Goal: Task Accomplishment & Management: Manage account settings

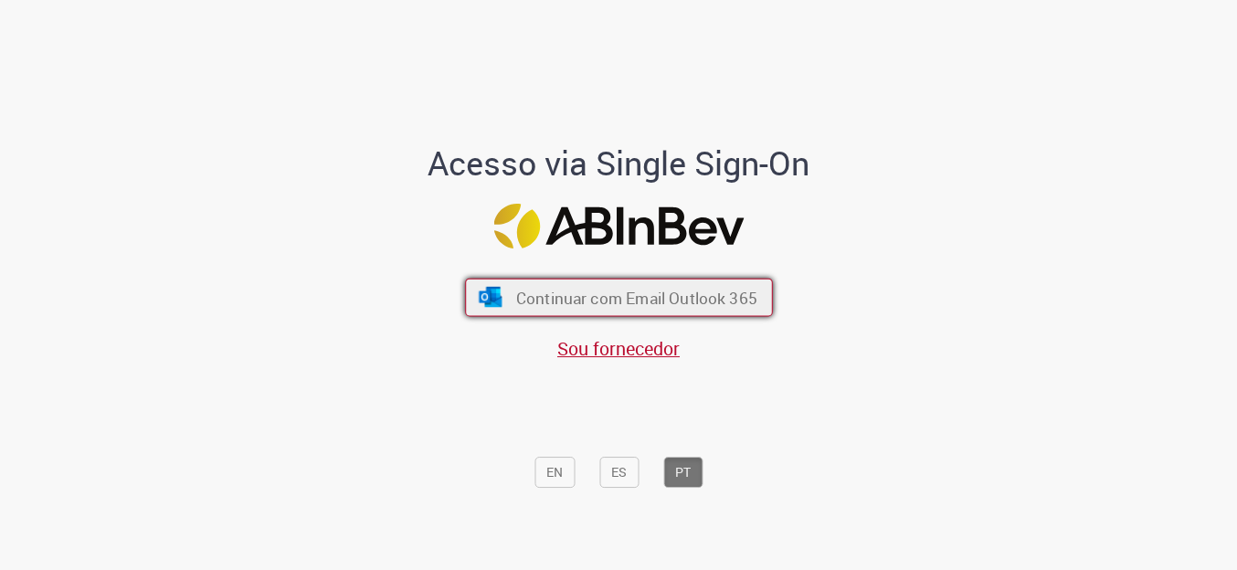
click at [623, 297] on span "Continuar com Email Outlook 365" at bounding box center [635, 297] width 241 height 21
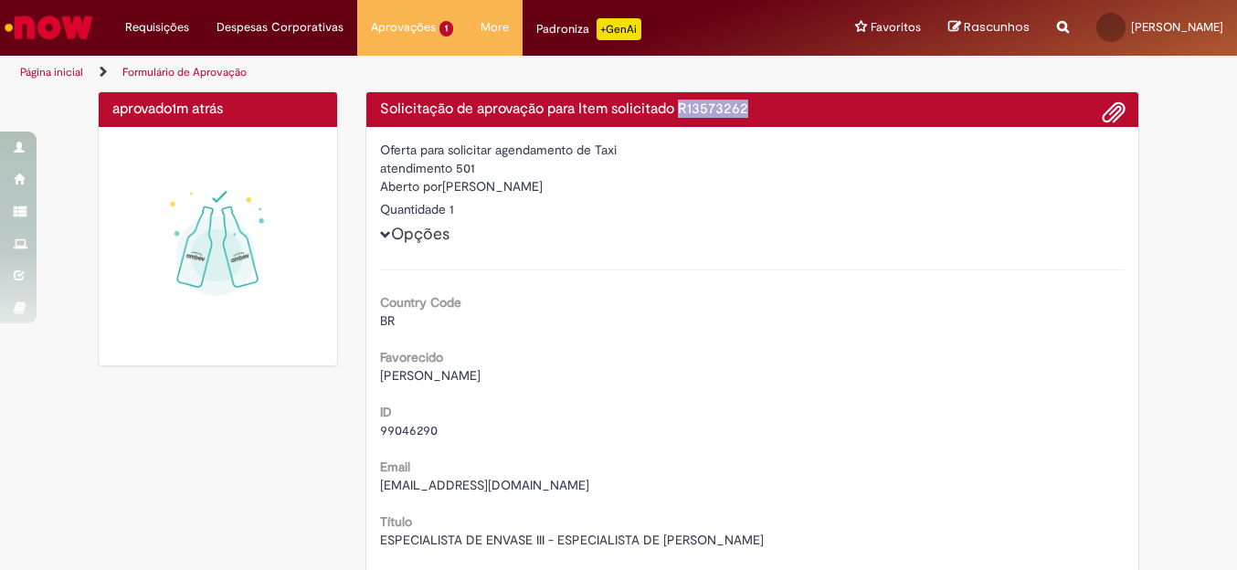
drag, startPoint x: 742, startPoint y: 110, endPoint x: 757, endPoint y: 110, distance: 15.5
click at [757, 110] on h4 "Solicitação de aprovação para Item solicitado R13573262" at bounding box center [753, 109] width 746 height 16
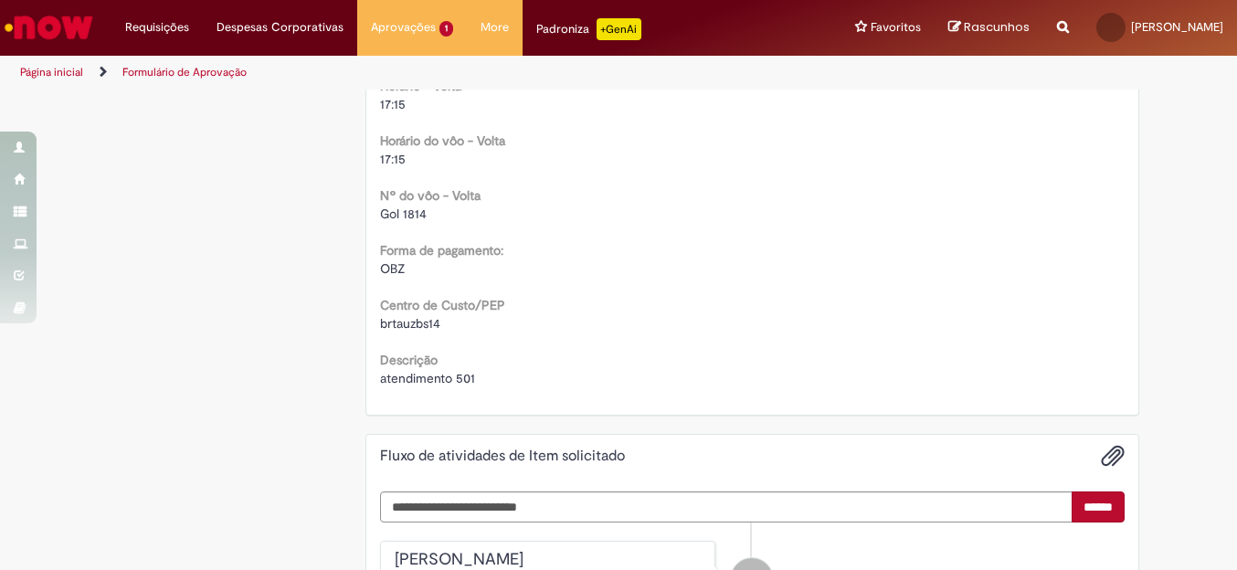
scroll to position [1827, 0]
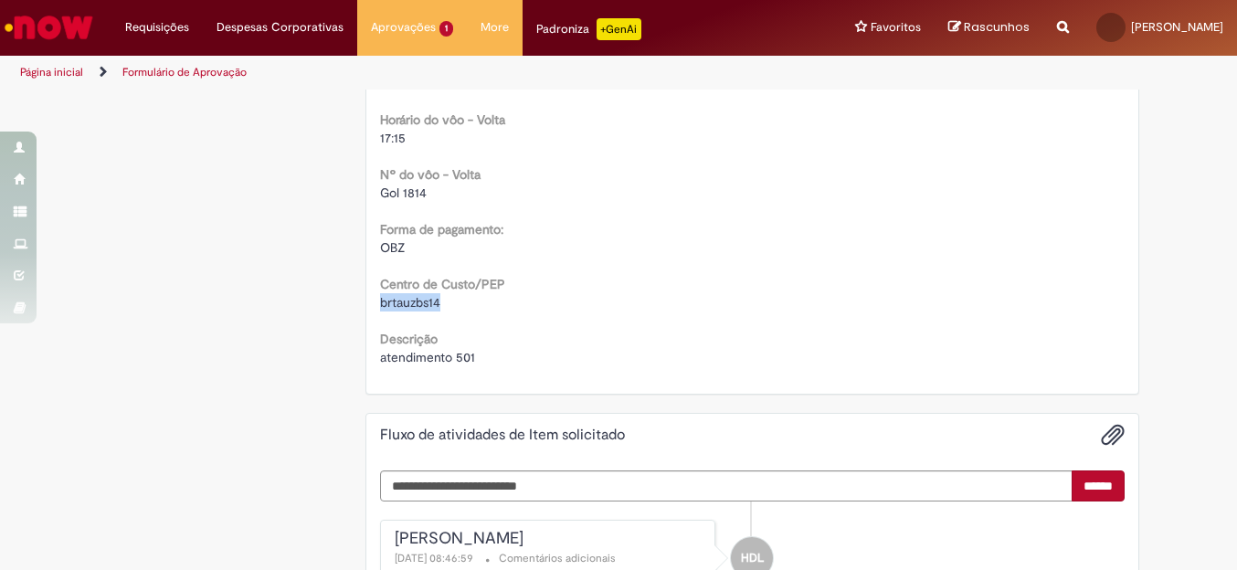
drag, startPoint x: 369, startPoint y: 304, endPoint x: 438, endPoint y: 302, distance: 68.6
copy span "brtauzbs14"
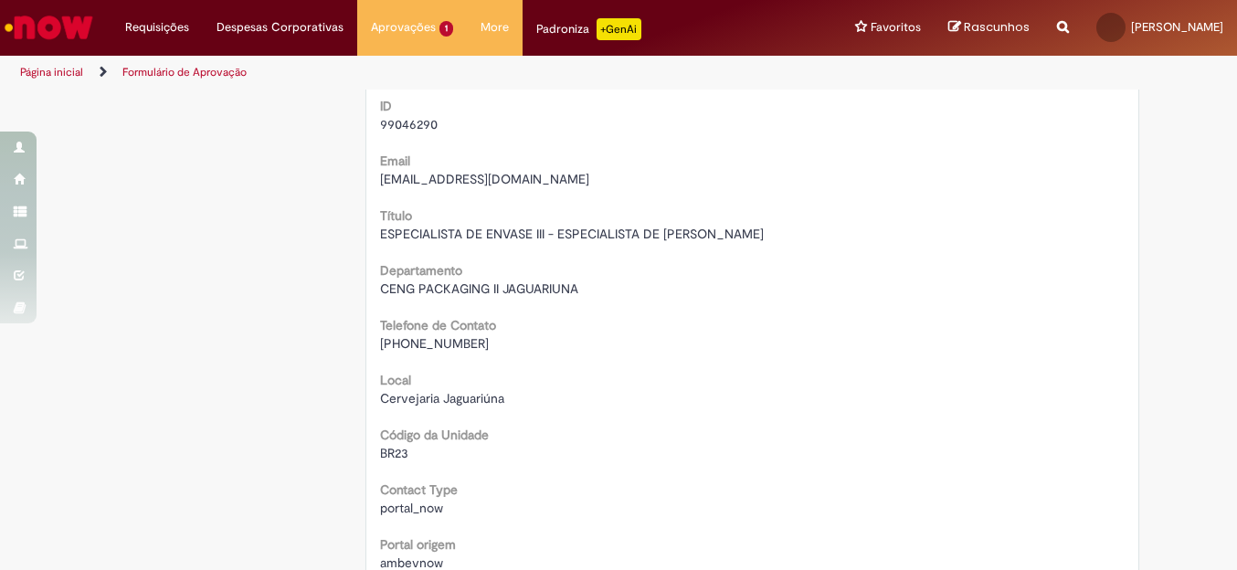
scroll to position [274, 0]
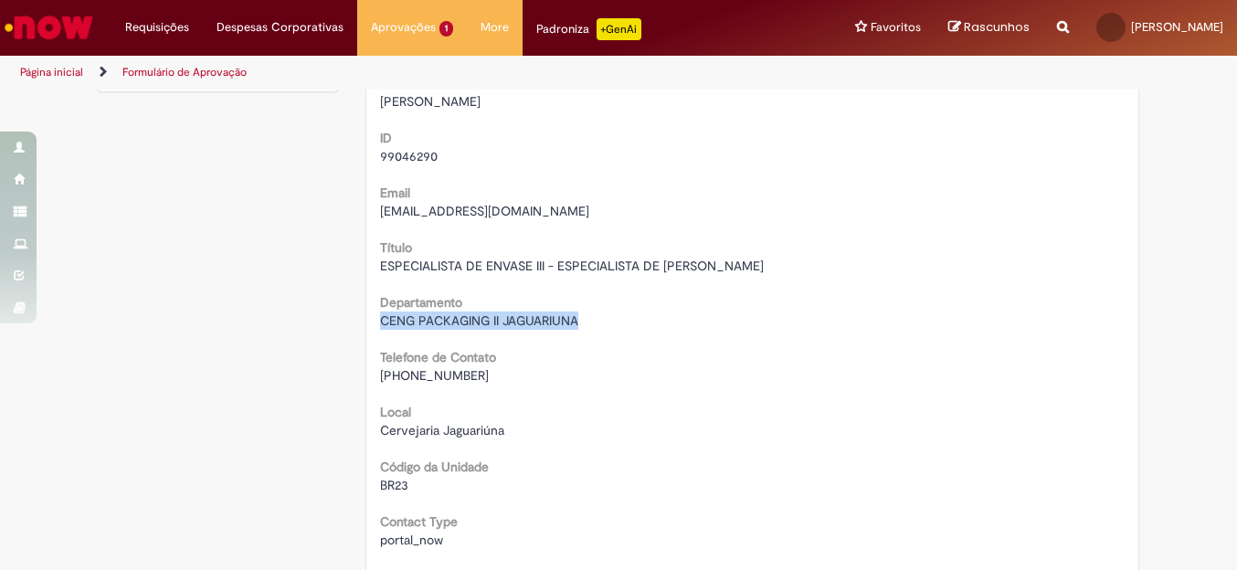
drag, startPoint x: 371, startPoint y: 323, endPoint x: 571, endPoint y: 317, distance: 200.2
copy span "CENG PACKAGING II JAGUARIUNA"
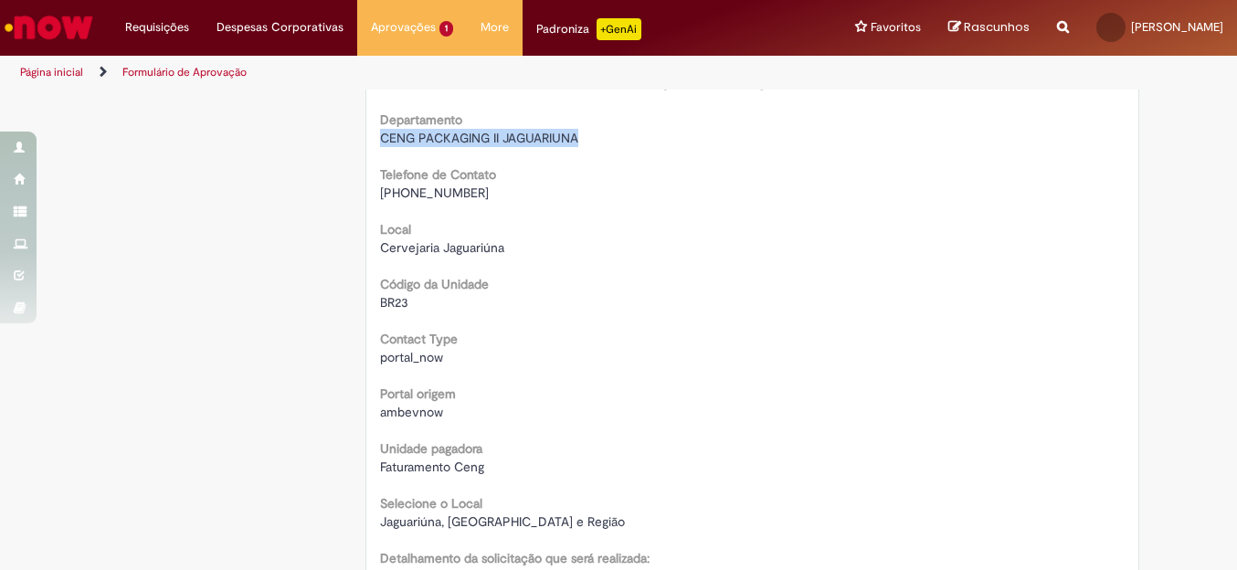
scroll to position [0, 0]
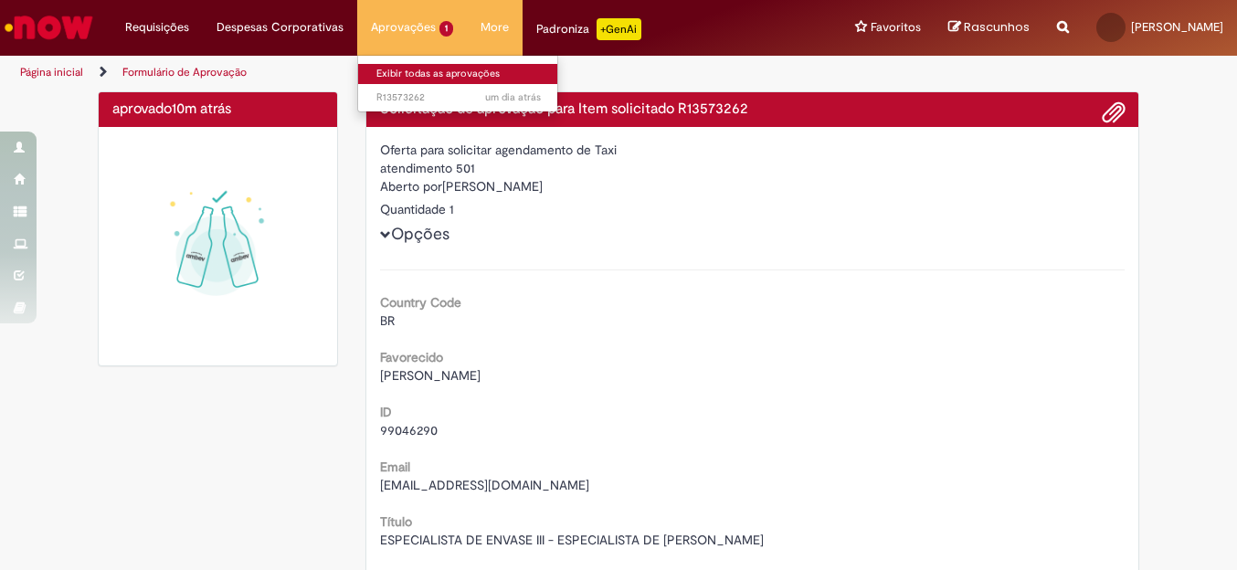
click at [409, 73] on link "Exibir todas as aprovações" at bounding box center [458, 74] width 201 height 20
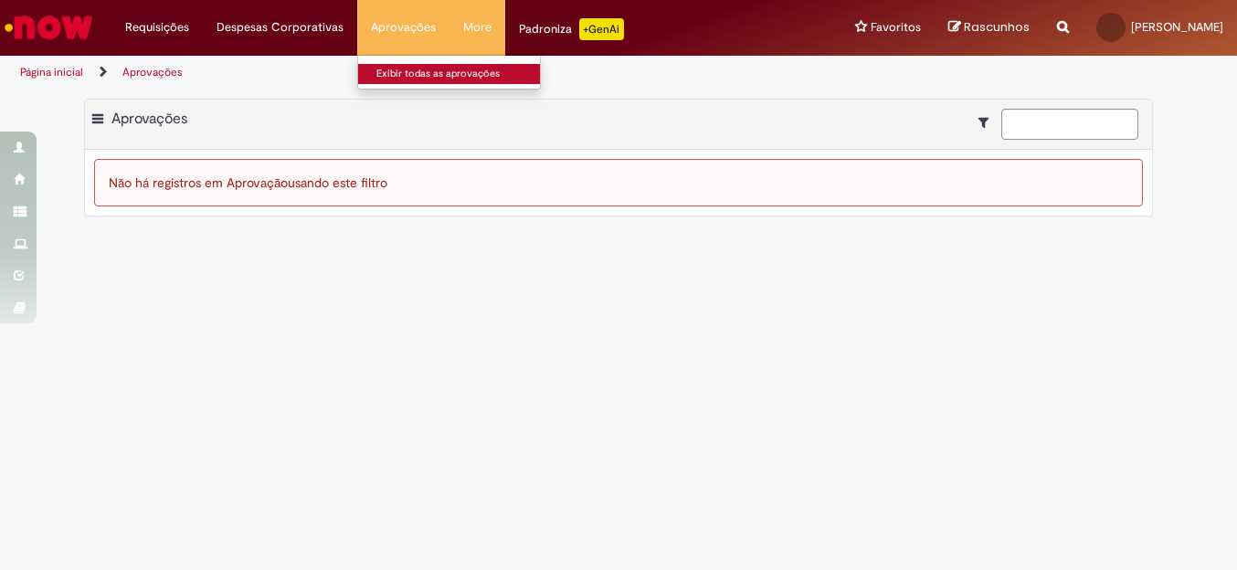
click at [388, 77] on link "Exibir todas as aprovações" at bounding box center [458, 74] width 201 height 20
